Goal: Transaction & Acquisition: Purchase product/service

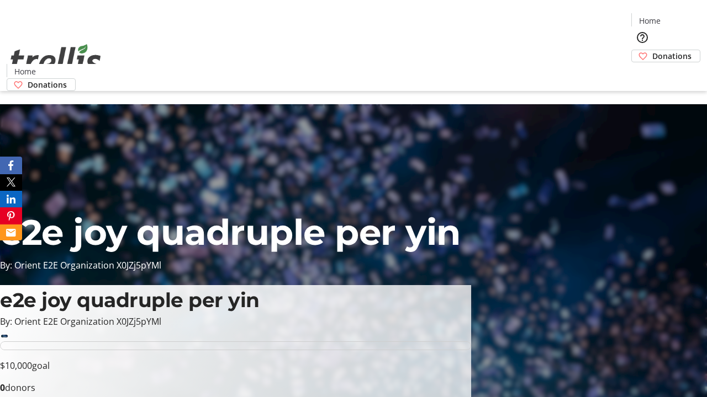
click at [652, 50] on span "Donations" at bounding box center [671, 56] width 39 height 12
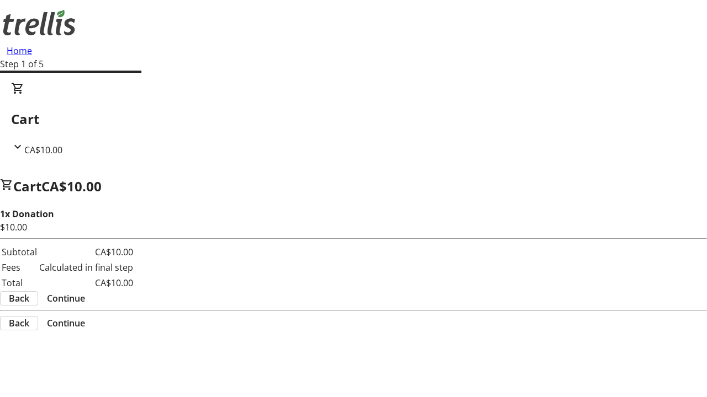
select select "CA"
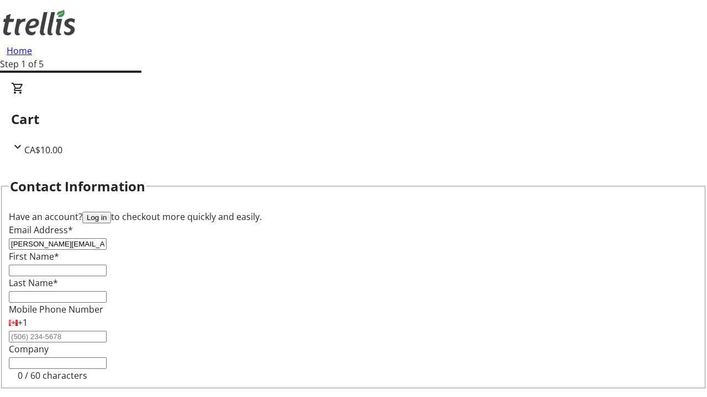
type input "[PERSON_NAME][EMAIL_ADDRESS][DOMAIN_NAME]"
type input "[PERSON_NAME]"
type input "[STREET_ADDRESS][PERSON_NAME]"
type input "Kelowna"
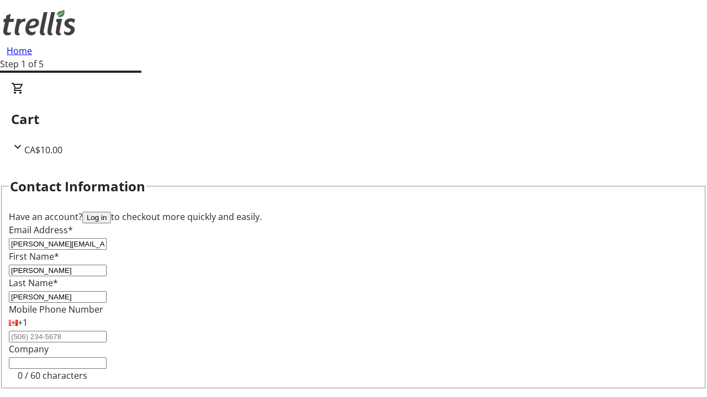
select select "BC"
type input "Kelowna"
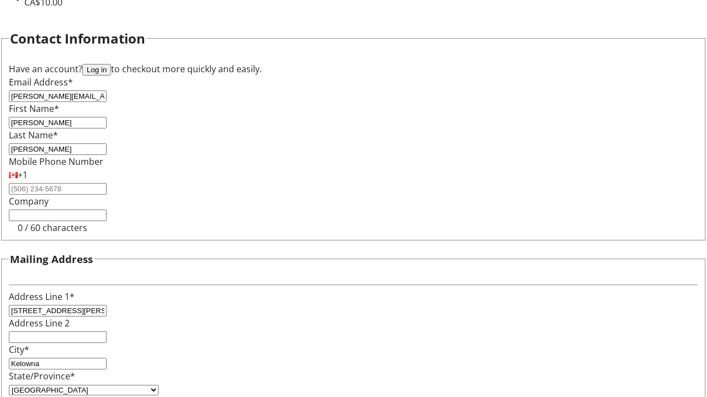
type input "V1Y 0C2"
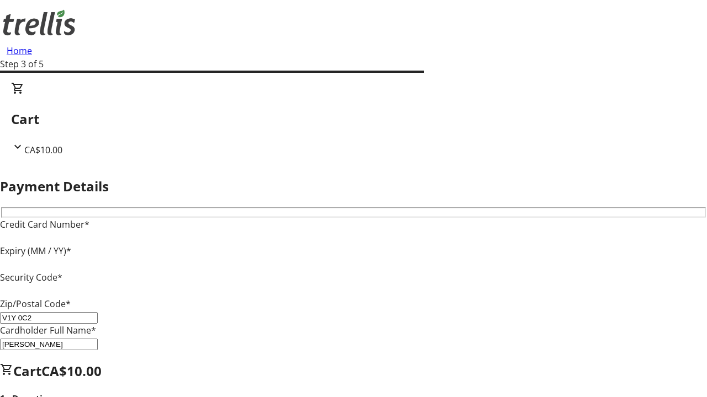
type input "V1Y 0C2"
